Goal: Task Accomplishment & Management: Use online tool/utility

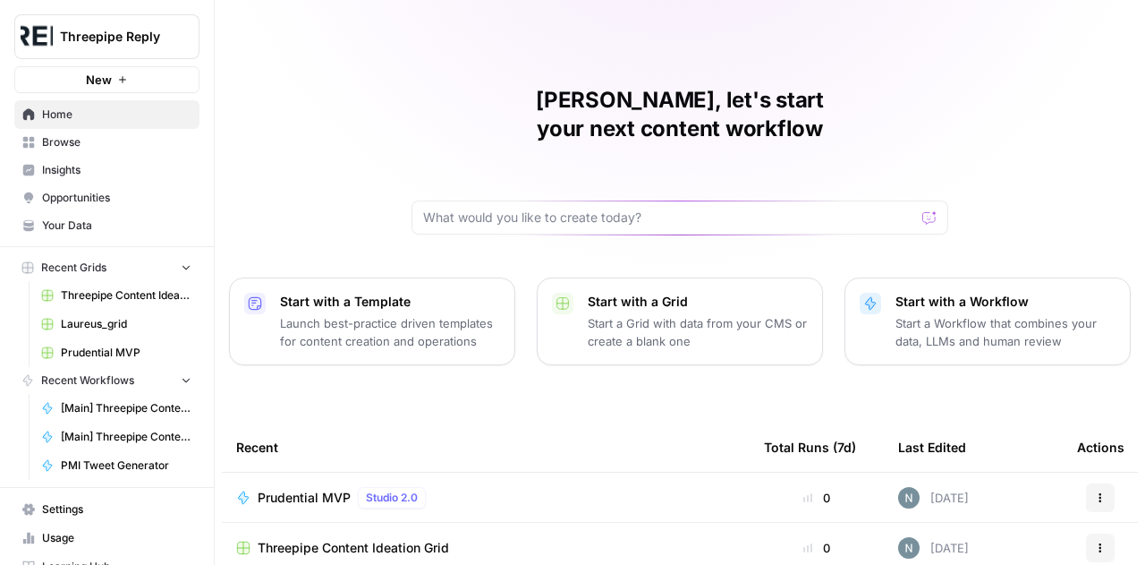
click at [64, 143] on span "Browse" at bounding box center [116, 142] width 149 height 16
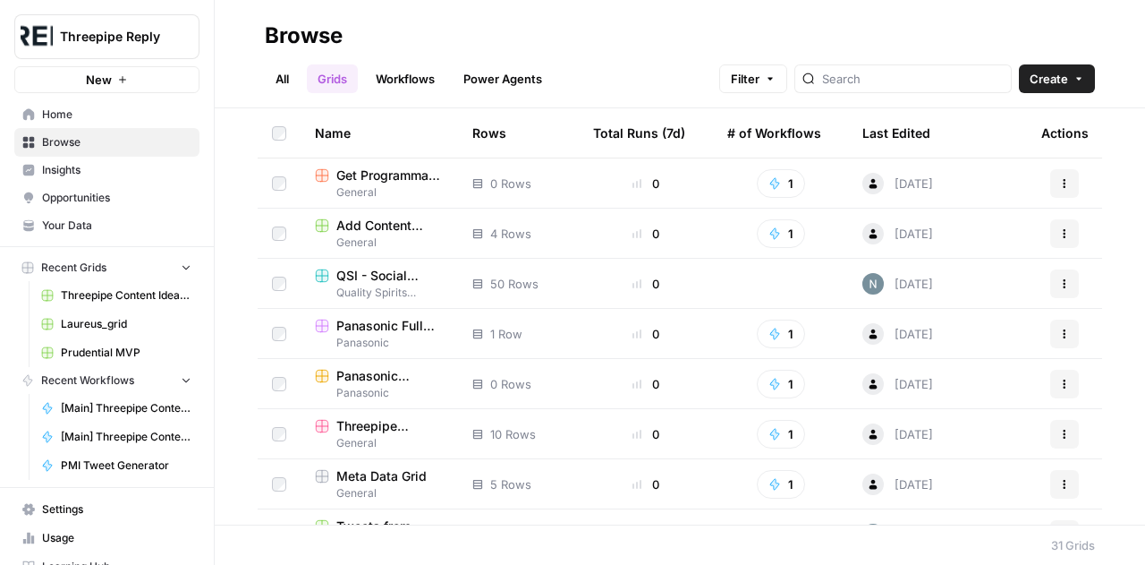
click at [385, 339] on span "Panasonic" at bounding box center [379, 343] width 129 height 16
click at [84, 232] on span "Your Data" at bounding box center [116, 225] width 149 height 16
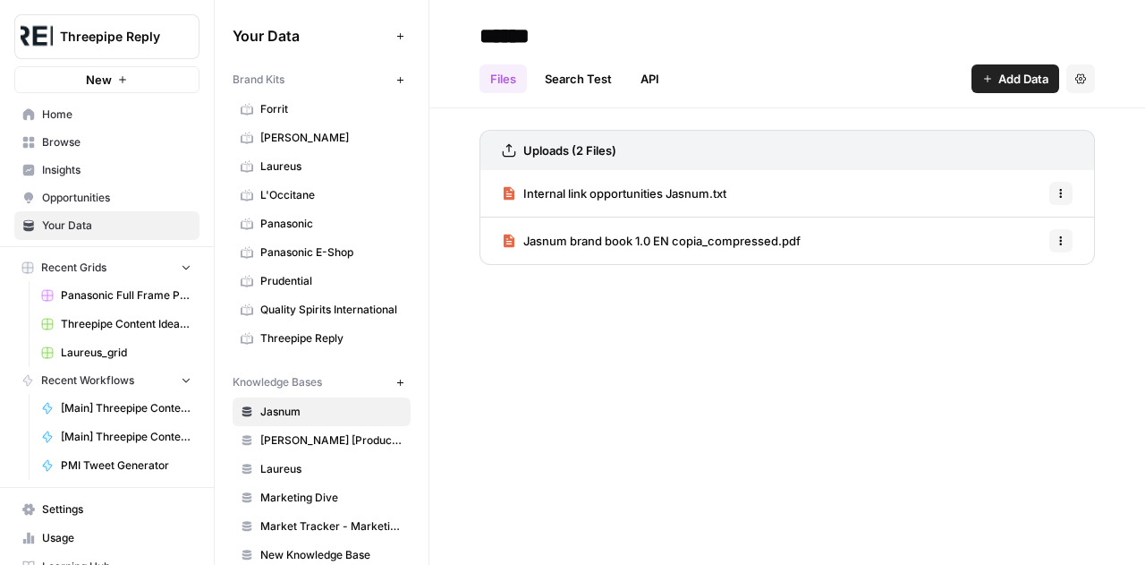
click at [281, 165] on span "Laureus" at bounding box center [331, 166] width 142 height 16
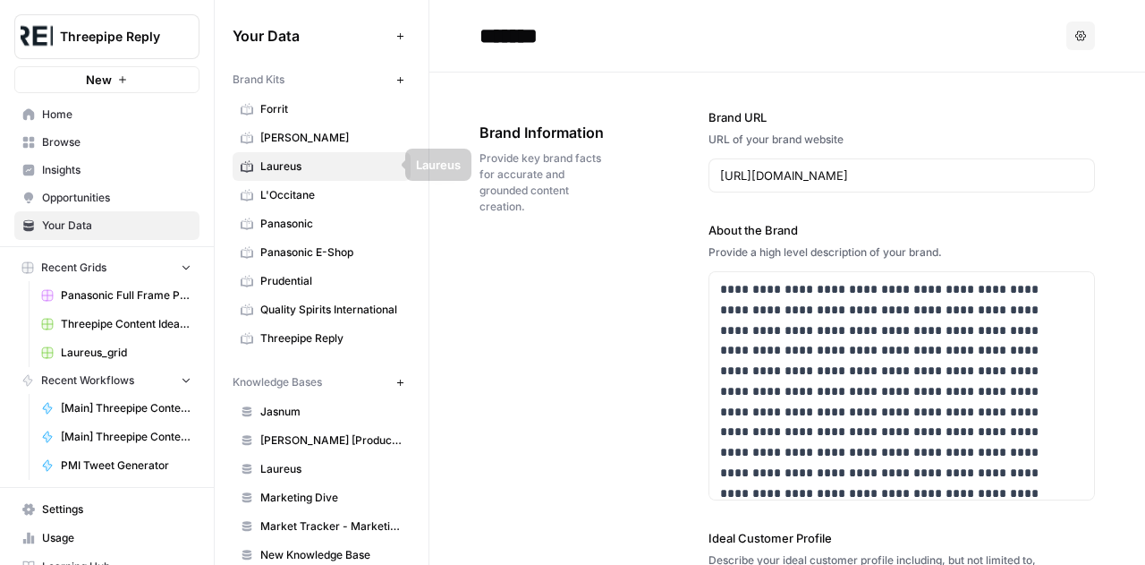
click at [285, 189] on span "L'Occitane" at bounding box center [331, 195] width 142 height 16
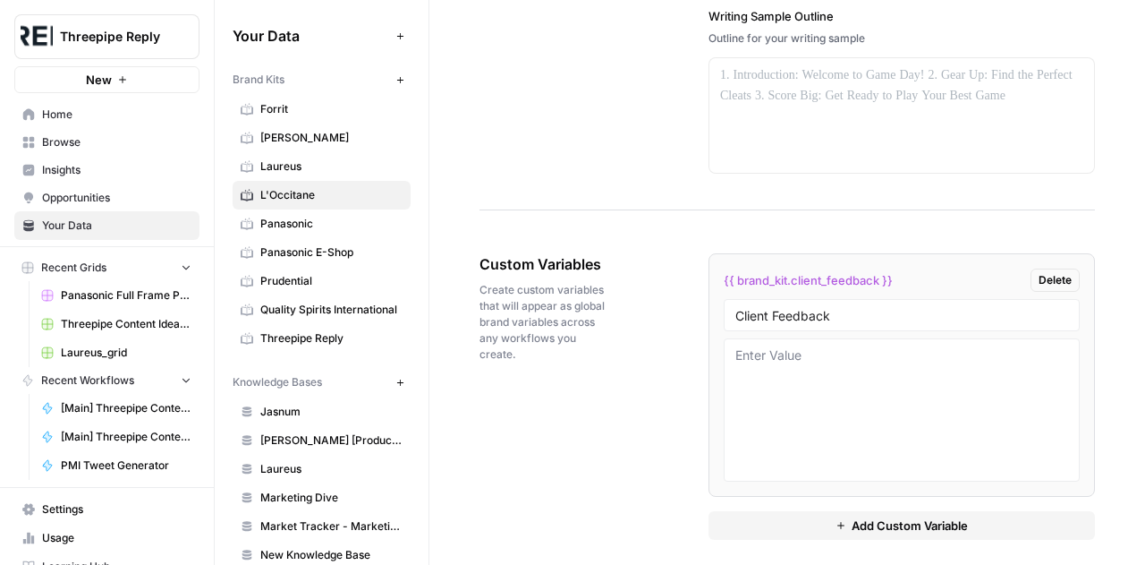
scroll to position [2807, 0]
click at [319, 302] on span "Quality Spirits International" at bounding box center [331, 310] width 142 height 16
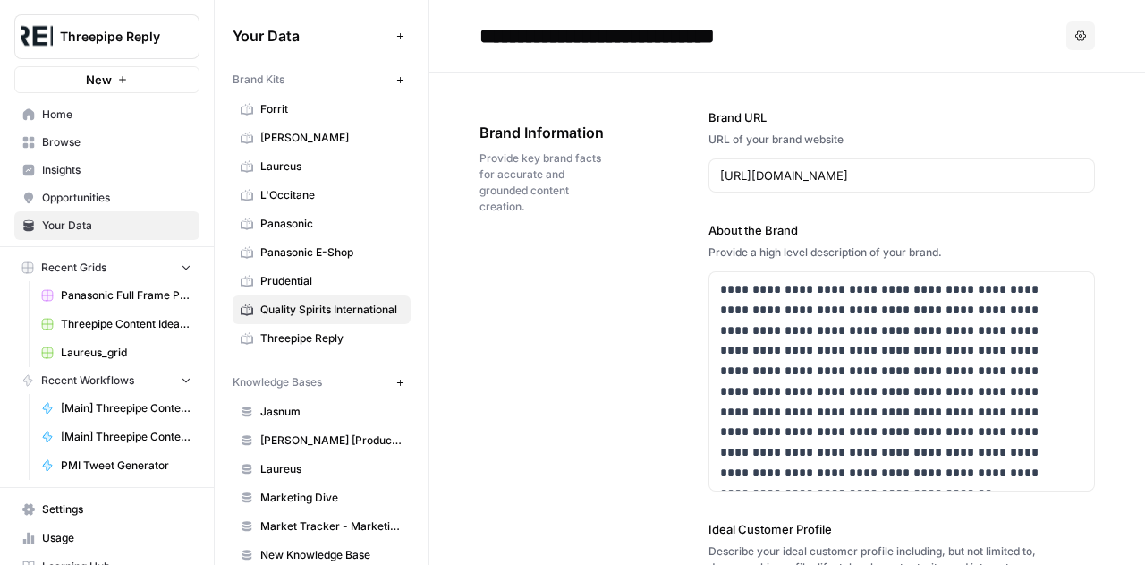
click at [106, 200] on span "Opportunities" at bounding box center [116, 198] width 149 height 16
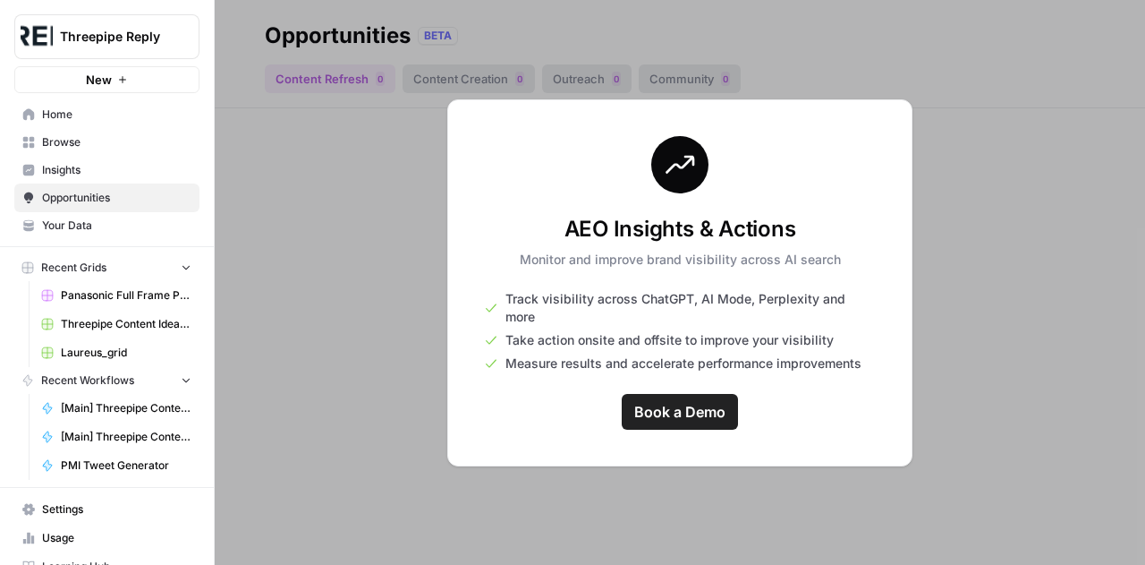
click at [368, 305] on div at bounding box center [680, 282] width 930 height 565
click at [66, 163] on span "Insights" at bounding box center [116, 170] width 149 height 16
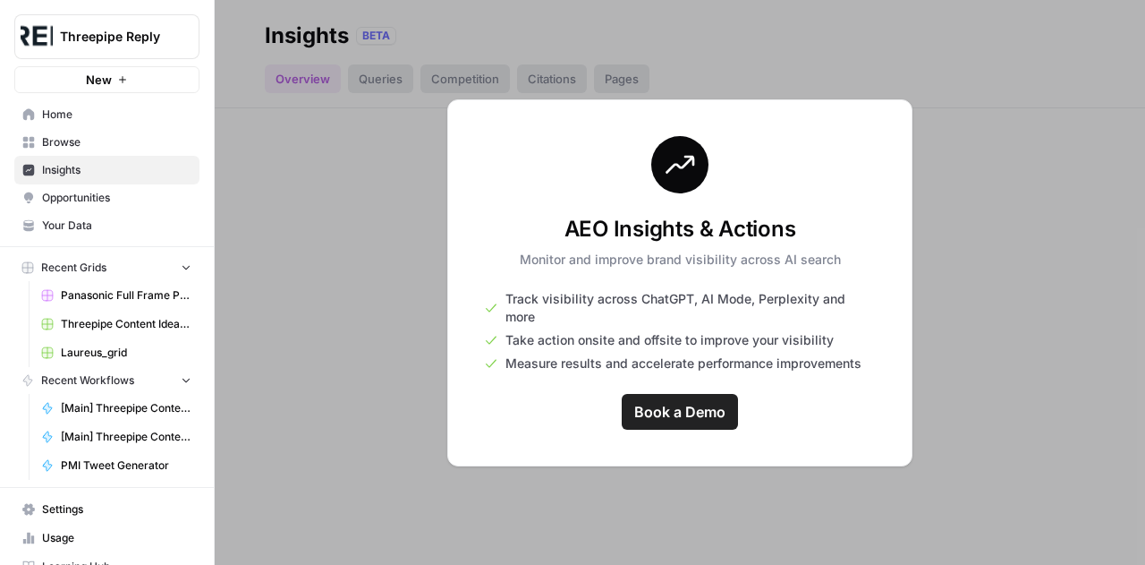
click at [67, 144] on span "Browse" at bounding box center [116, 142] width 149 height 16
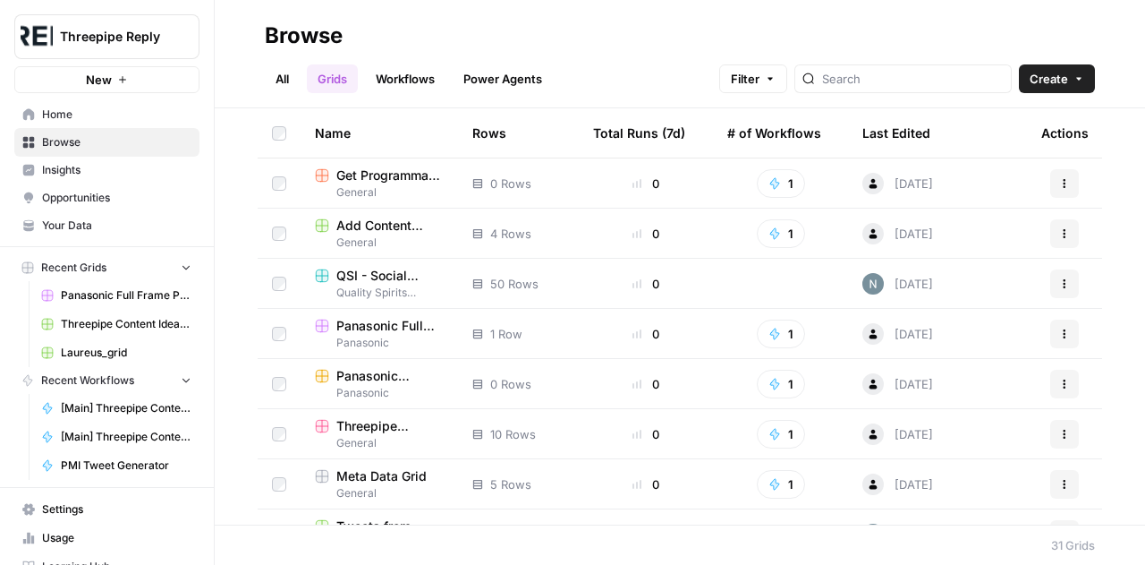
click at [405, 78] on link "Workflows" at bounding box center [405, 78] width 81 height 29
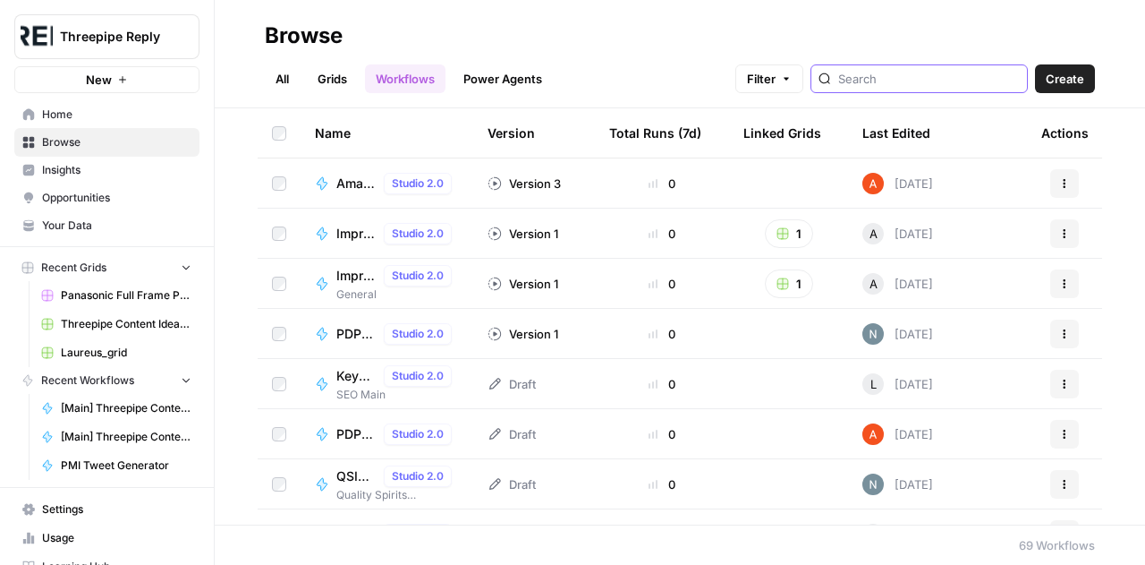
click at [943, 76] on input "search" at bounding box center [929, 79] width 182 height 18
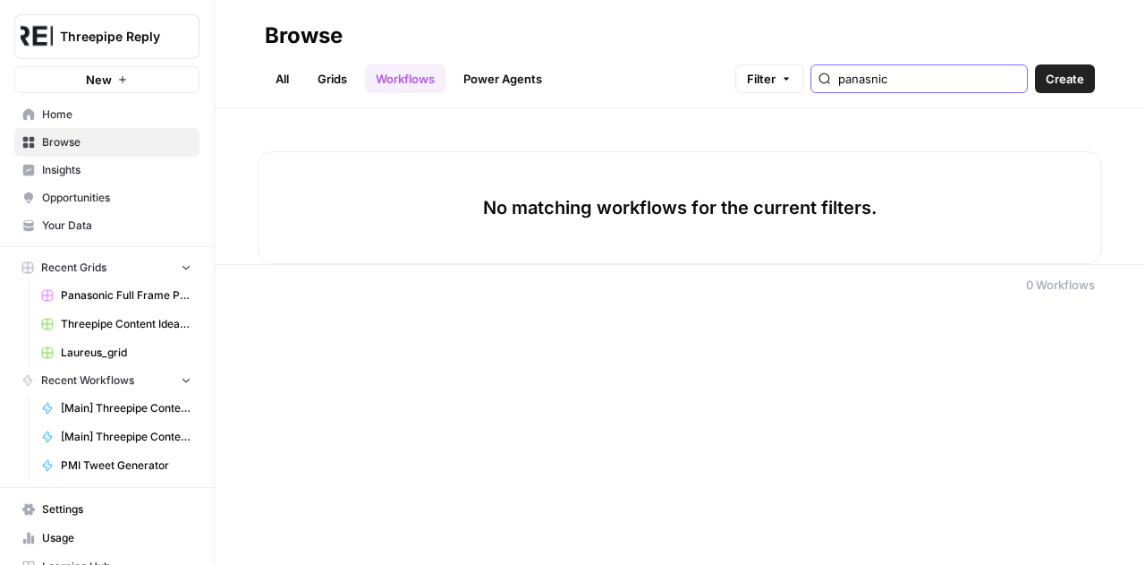
click at [938, 76] on input "panasnic" at bounding box center [929, 79] width 182 height 18
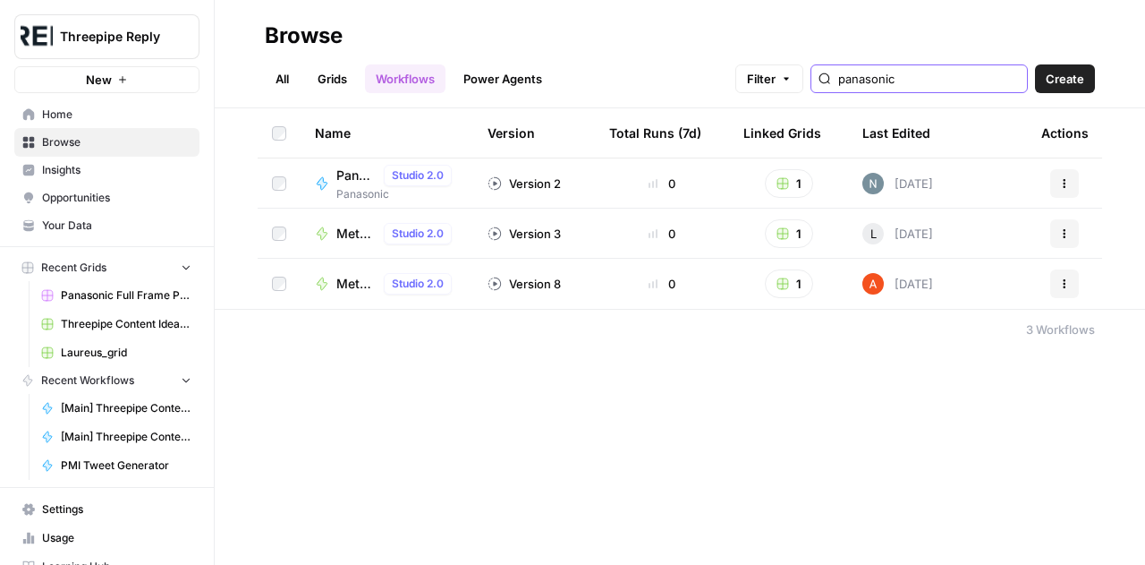
type input "panasonic"
click at [347, 178] on span "Panasonic Content Writer for SEO" at bounding box center [356, 175] width 40 height 18
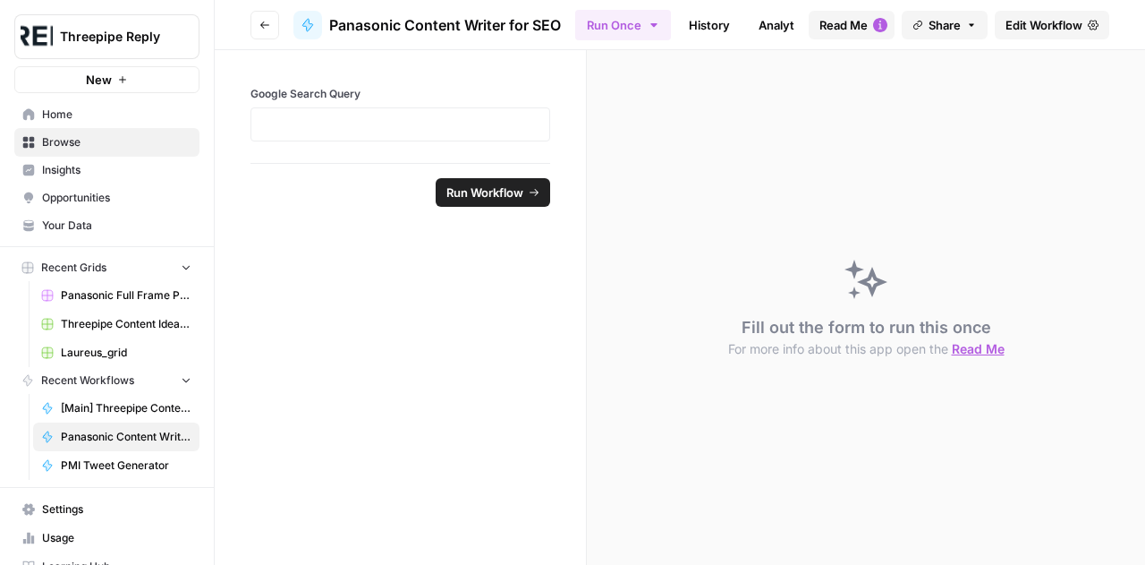
click at [1027, 27] on span "Edit Workflow" at bounding box center [1044, 25] width 77 height 18
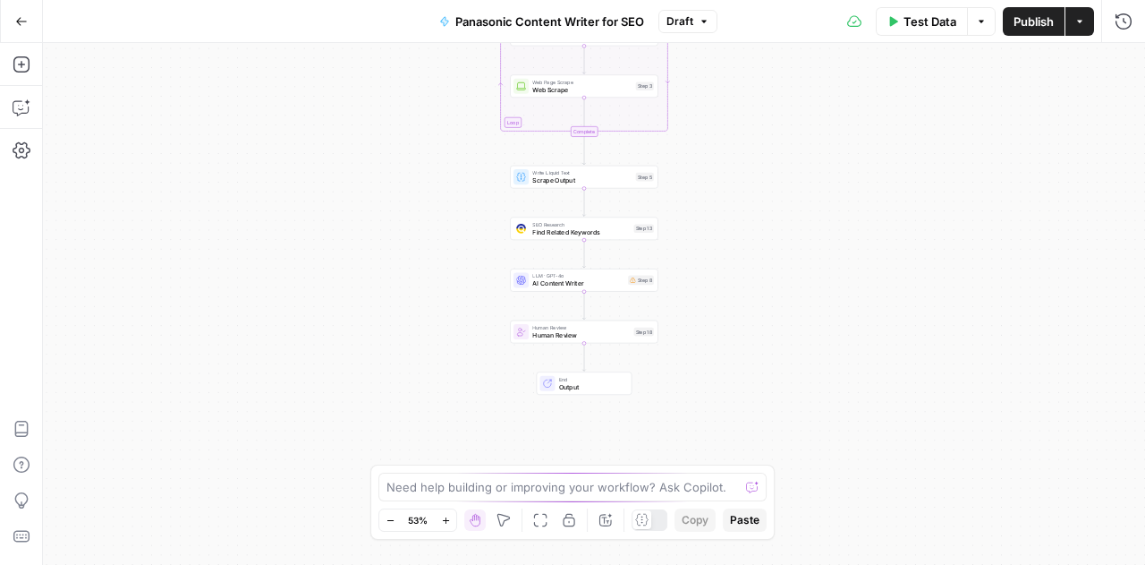
drag, startPoint x: 333, startPoint y: 323, endPoint x: 320, endPoint y: 178, distance: 145.5
click at [320, 178] on div "Workflow Input Settings Inputs Google Search Scrape Search Results Step 1 Loop …" at bounding box center [594, 304] width 1102 height 522
click at [24, 21] on icon "button" at bounding box center [21, 21] width 11 height 8
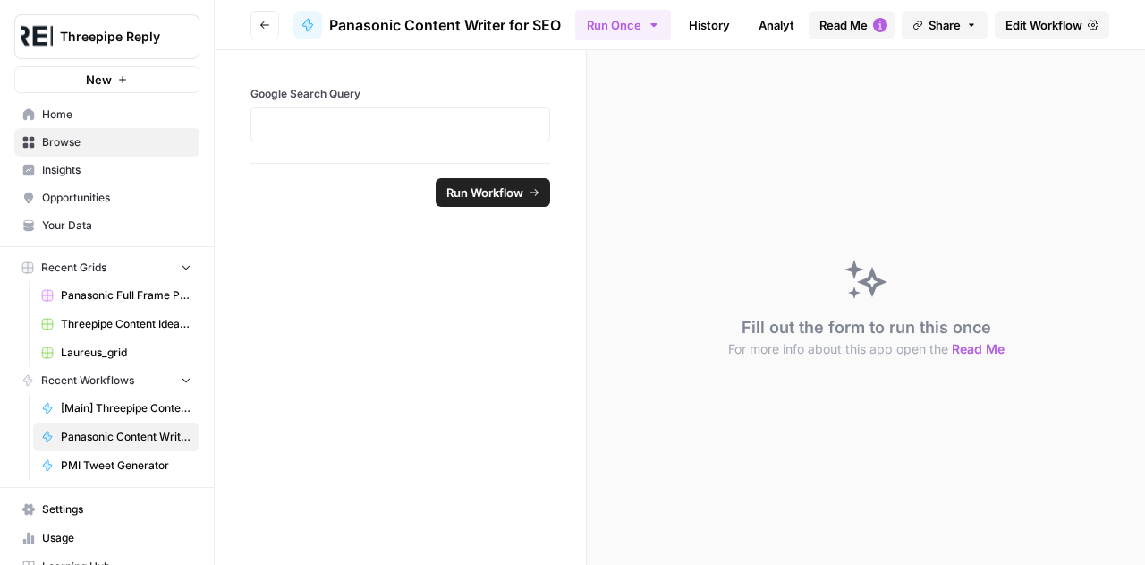
click at [73, 143] on span "Browse" at bounding box center [116, 142] width 149 height 16
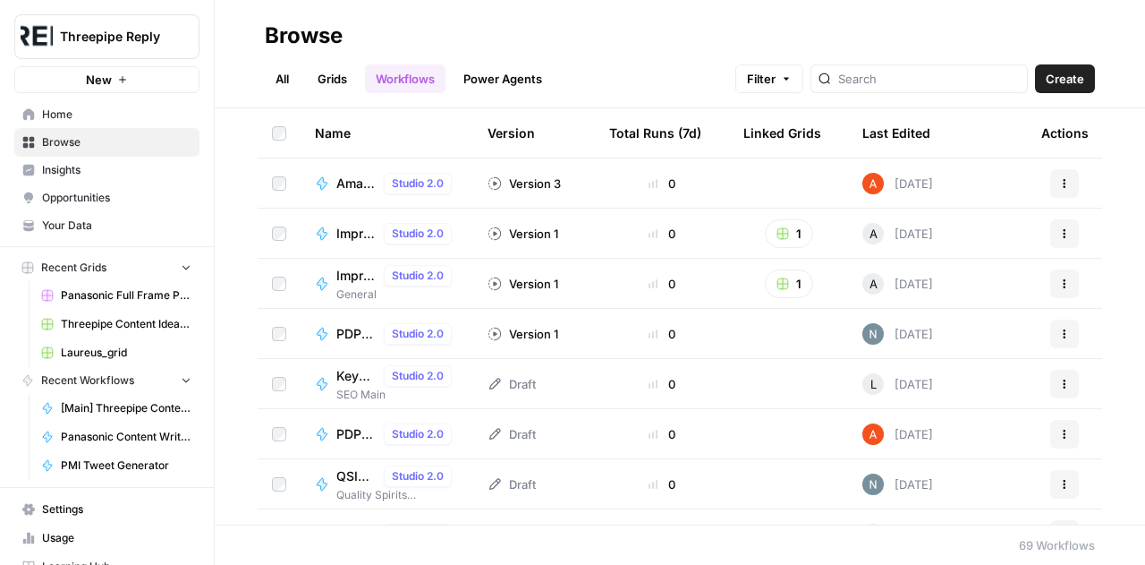
click at [351, 474] on span "QSI Social Media Ideation V3" at bounding box center [356, 476] width 40 height 18
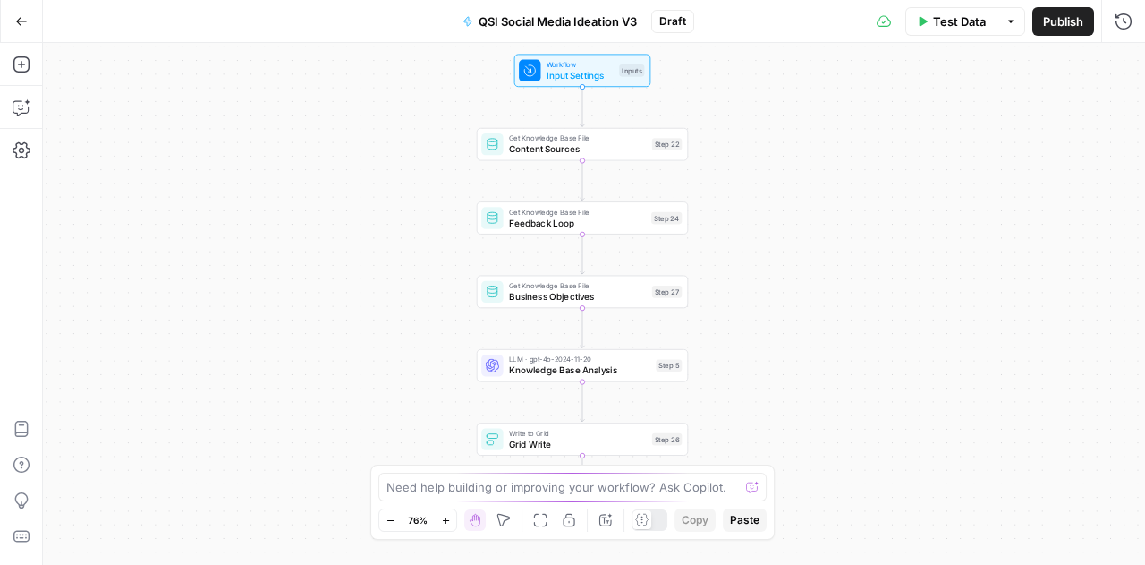
drag, startPoint x: 828, startPoint y: 276, endPoint x: 816, endPoint y: 261, distance: 18.4
click at [816, 261] on div "Workflow Input Settings Inputs Get Knowledge Base File Content Sources Step 22 …" at bounding box center [594, 304] width 1102 height 522
click at [575, 224] on span "Feedback Loop" at bounding box center [577, 220] width 137 height 13
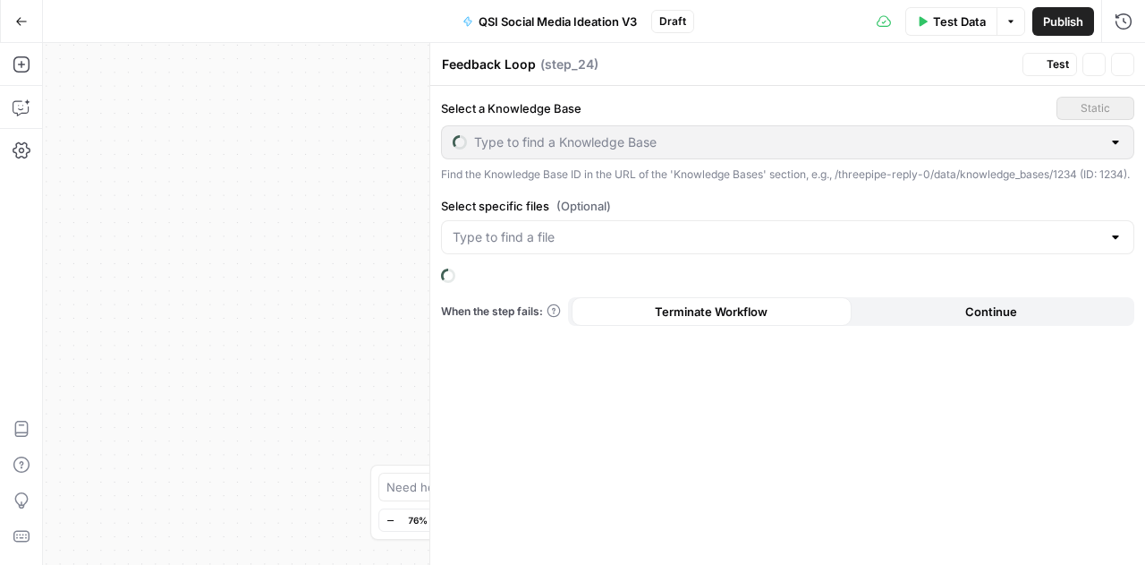
type input "QSI Content Approved + Feedback"
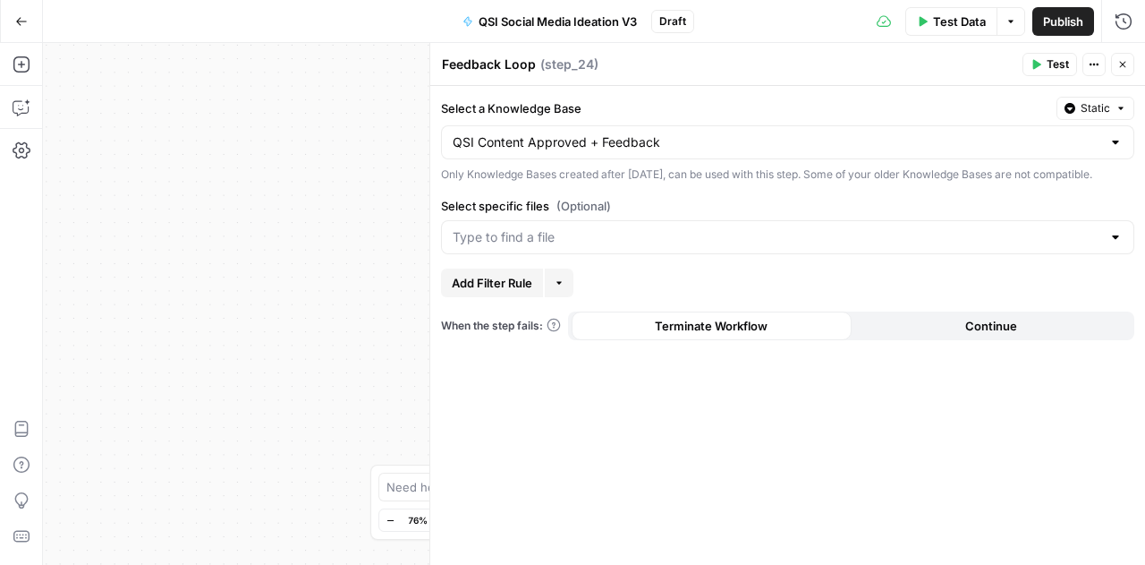
click at [1117, 53] on button "Close" at bounding box center [1122, 64] width 23 height 23
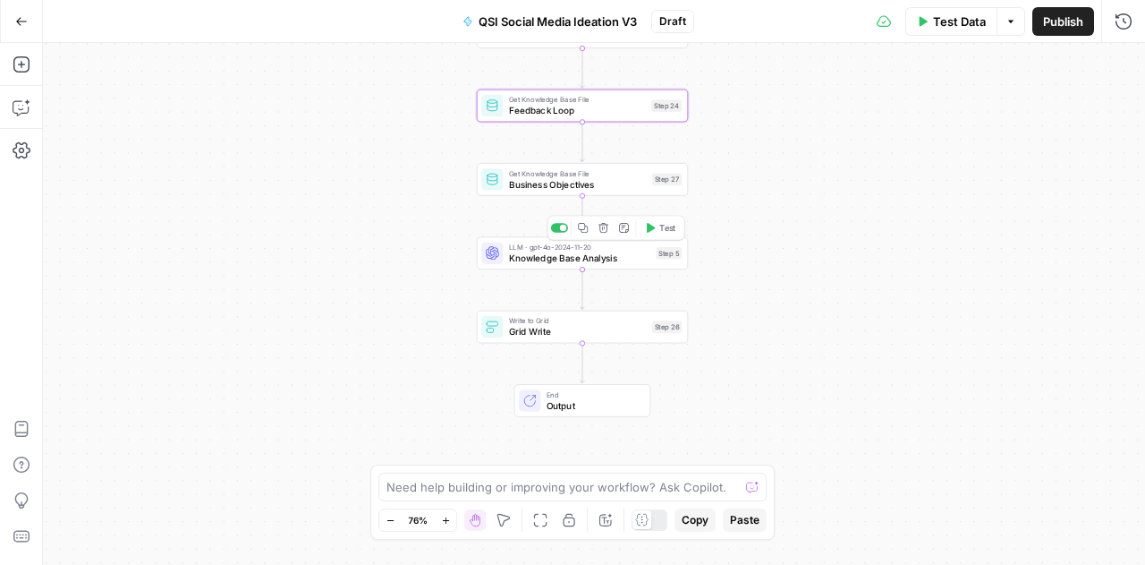
click at [532, 259] on span "Knowledge Base Analysis" at bounding box center [580, 257] width 142 height 13
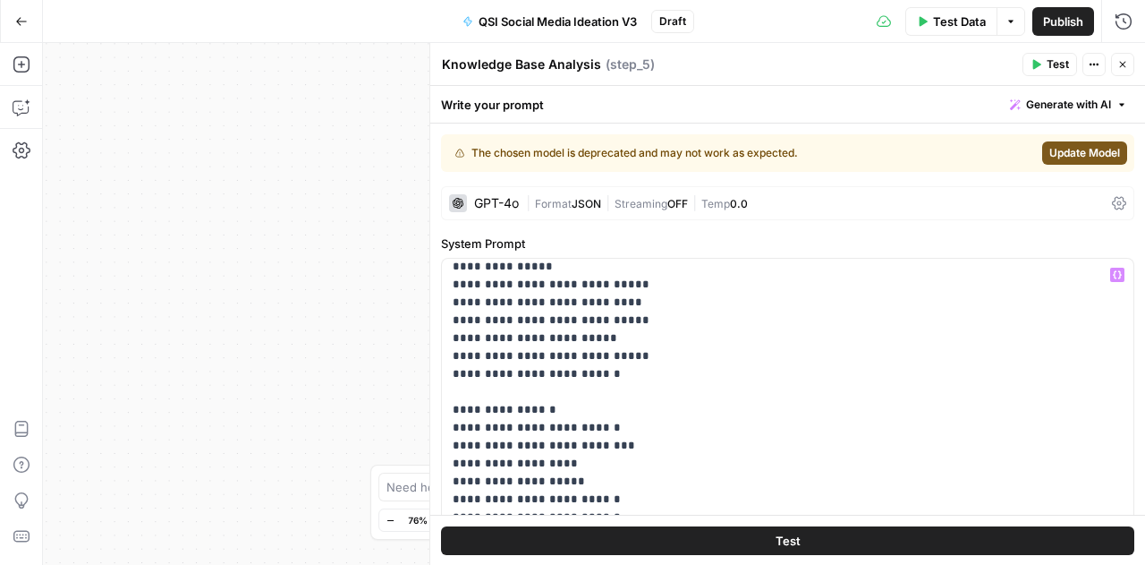
scroll to position [419, 0]
click at [259, 278] on div "Workflow Input Settings Inputs Get Knowledge Base File Content Sources Step 22 …" at bounding box center [594, 304] width 1102 height 522
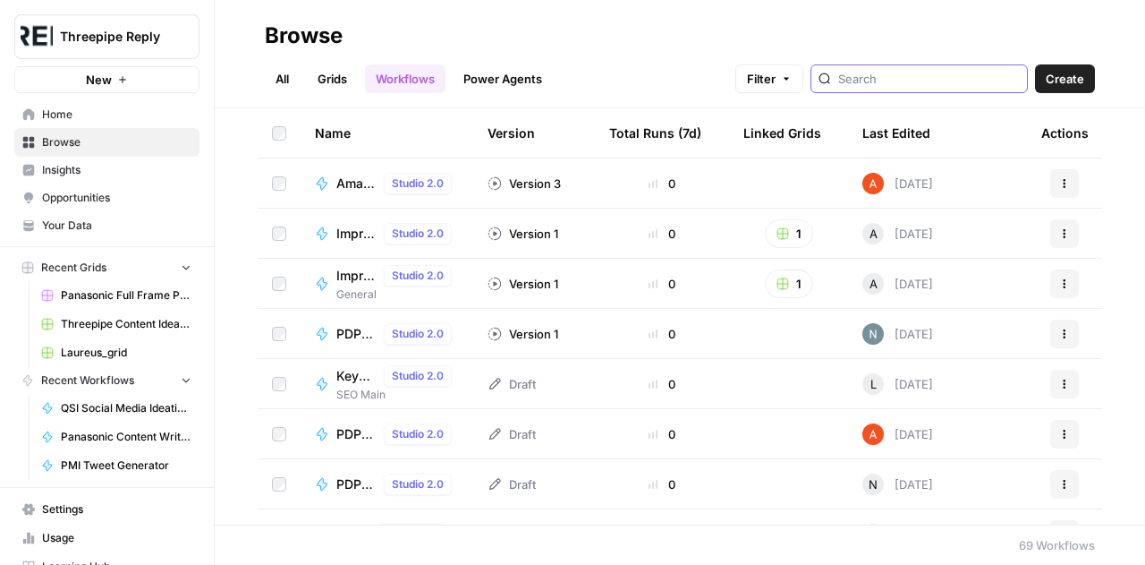
click at [882, 81] on input "search" at bounding box center [929, 79] width 182 height 18
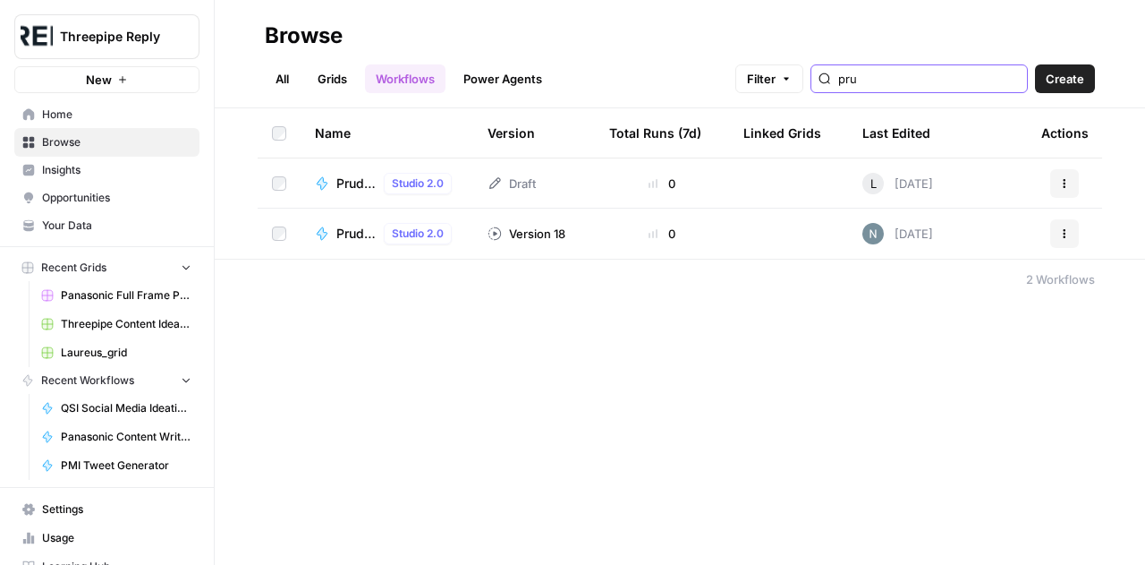
type input "pru"
click at [617, 365] on div "Browse All Grids Workflows Power Agents Filter pru Create Name Version Total Ru…" at bounding box center [680, 282] width 930 height 565
click at [351, 233] on span "Prudential MVP" at bounding box center [356, 234] width 40 height 18
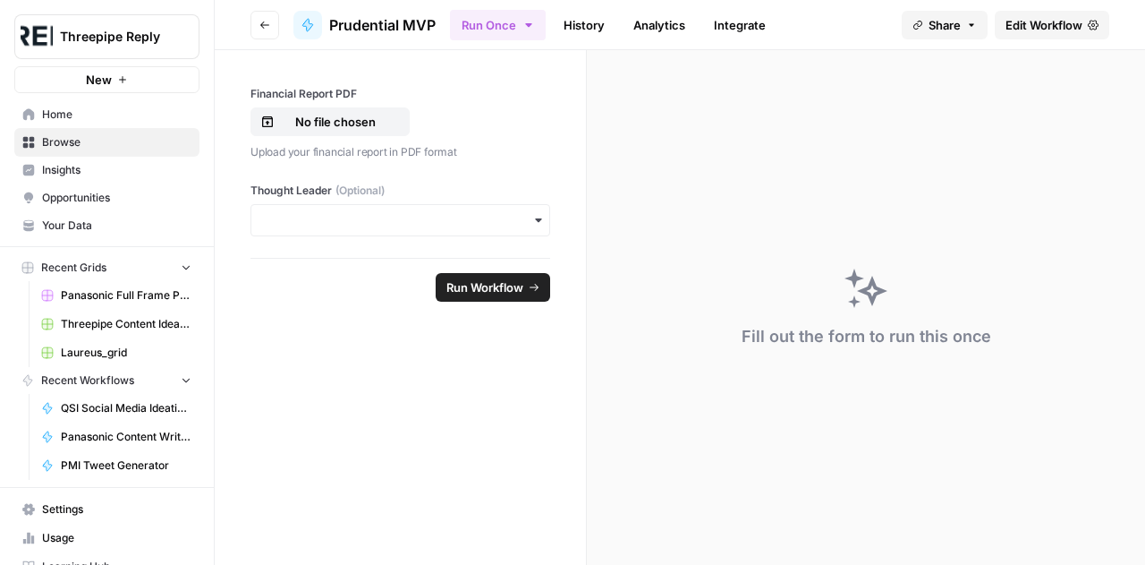
click at [1041, 23] on span "Edit Workflow" at bounding box center [1044, 25] width 77 height 18
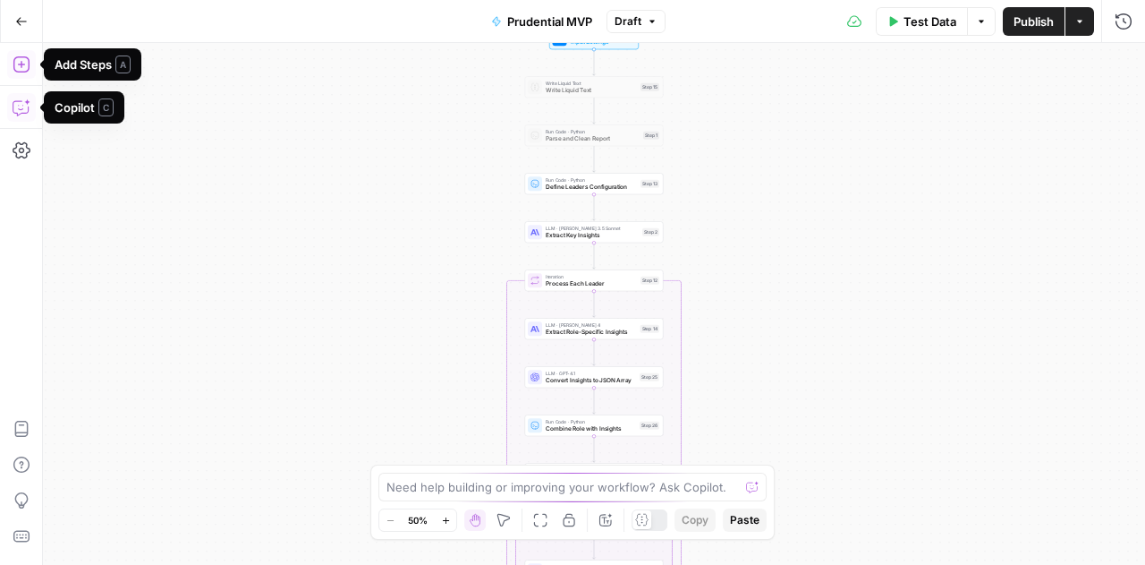
click at [21, 73] on button "Add Steps" at bounding box center [21, 64] width 29 height 29
